Goal: Check status: Check status

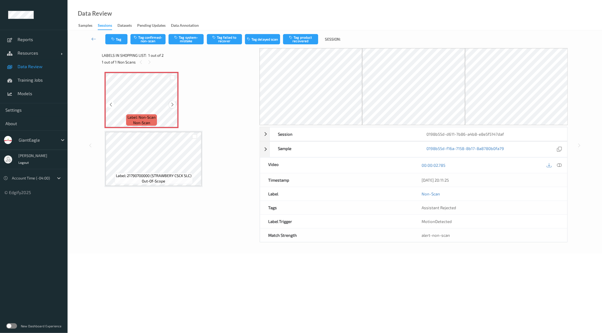
click at [170, 105] on icon at bounding box center [172, 104] width 5 height 5
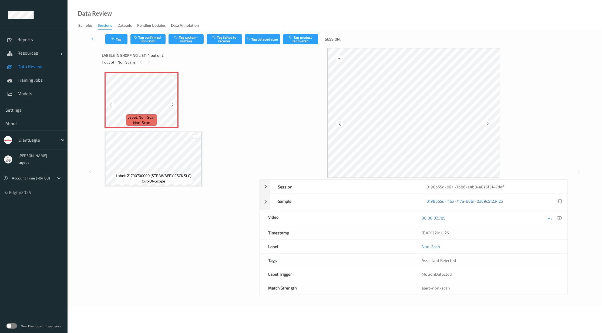
click at [170, 105] on icon at bounding box center [172, 104] width 5 height 5
click at [170, 104] on div at bounding box center [172, 104] width 7 height 7
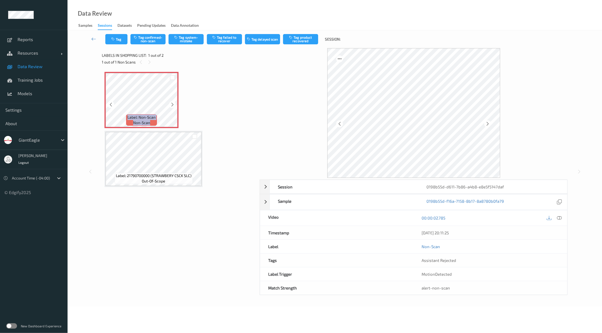
click at [170, 104] on div at bounding box center [172, 104] width 7 height 7
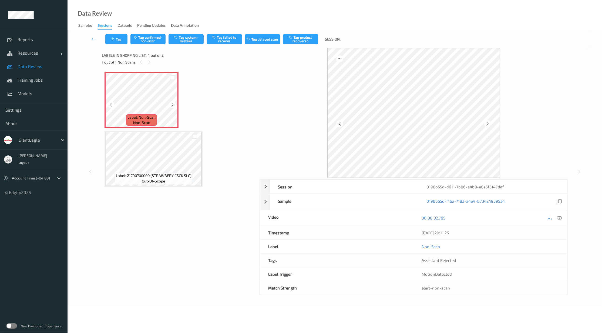
click at [170, 104] on div at bounding box center [172, 104] width 7 height 7
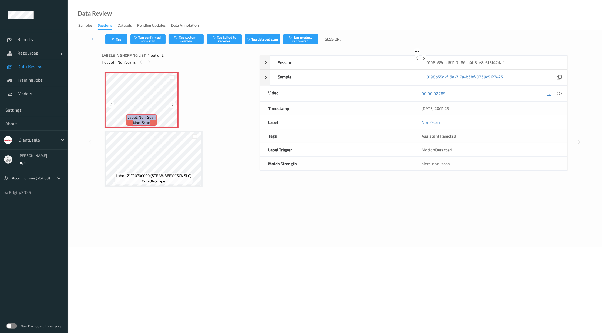
click at [170, 104] on div at bounding box center [172, 104] width 7 height 7
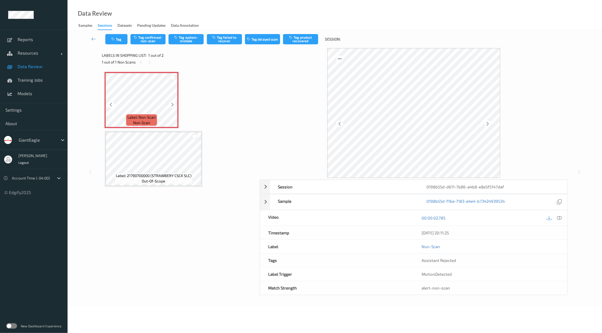
click at [170, 104] on div at bounding box center [172, 104] width 7 height 7
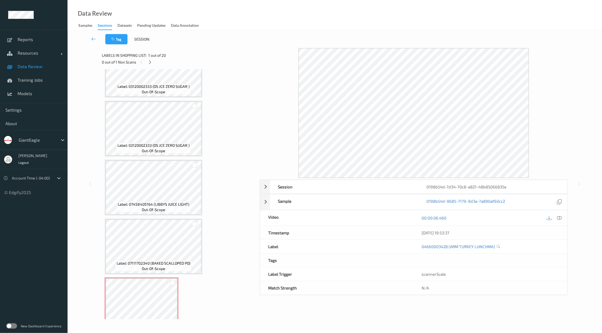
scroll to position [930, 0]
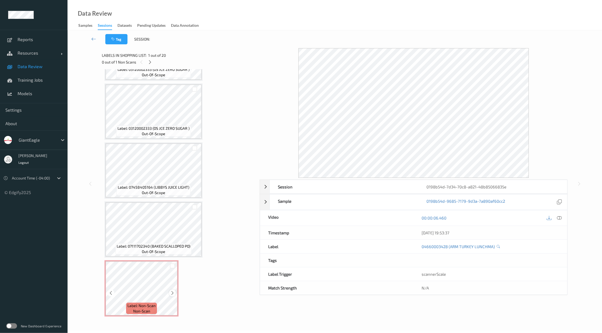
click at [170, 291] on icon at bounding box center [172, 292] width 5 height 5
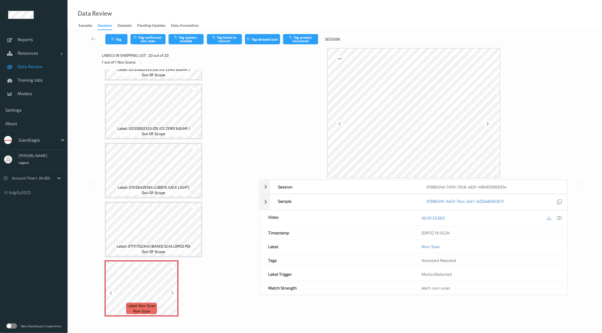
click at [170, 291] on icon at bounding box center [172, 292] width 5 height 5
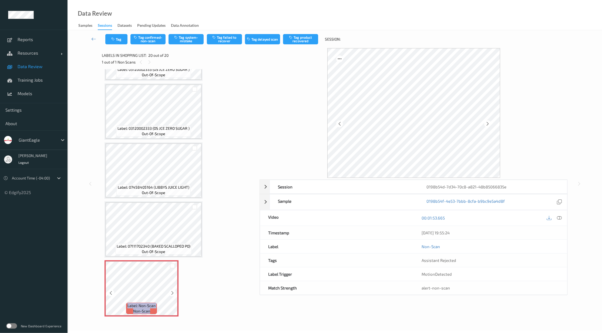
click at [170, 291] on icon at bounding box center [172, 292] width 5 height 5
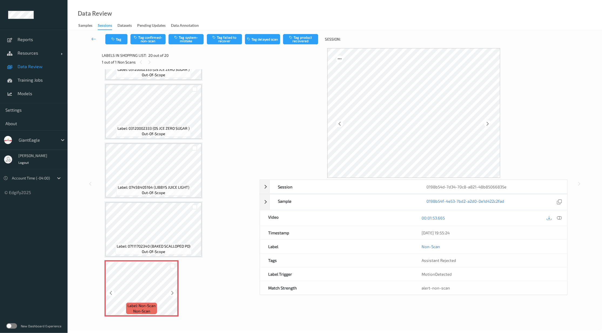
click at [170, 291] on icon at bounding box center [172, 292] width 5 height 5
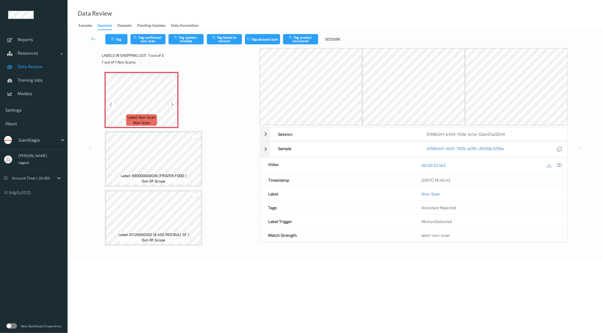
click at [173, 106] on icon at bounding box center [172, 104] width 5 height 5
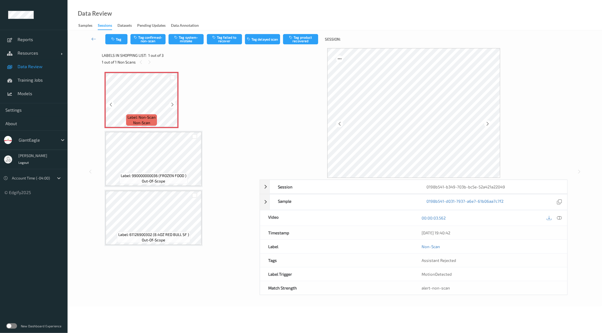
click at [173, 106] on icon at bounding box center [172, 104] width 5 height 5
click at [173, 107] on div at bounding box center [172, 104] width 7 height 7
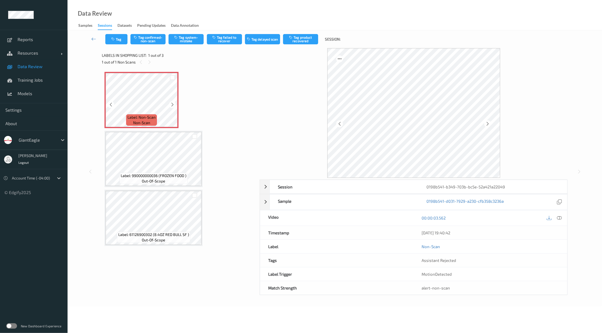
click at [173, 107] on div at bounding box center [172, 104] width 7 height 7
